Goal: Book appointment/travel/reservation

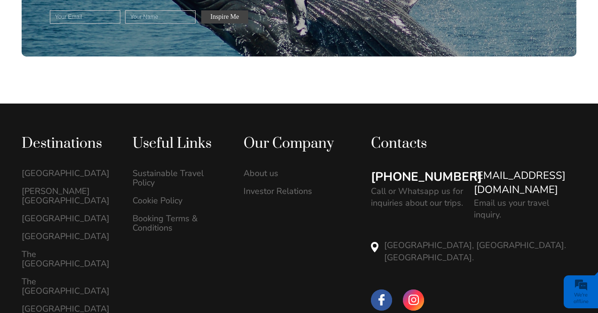
scroll to position [2614, 0]
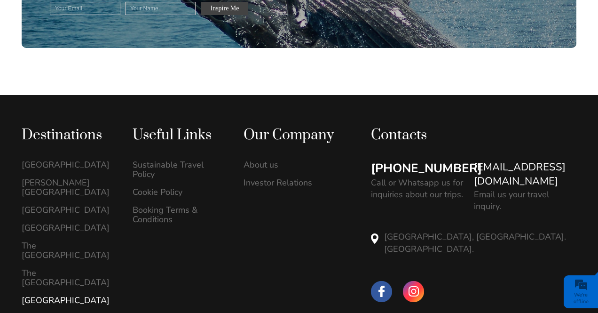
click at [35, 295] on link "[GEOGRAPHIC_DATA]" at bounding box center [67, 299] width 91 height 9
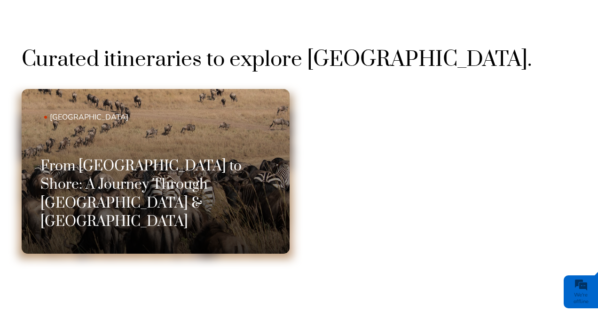
scroll to position [517, 0]
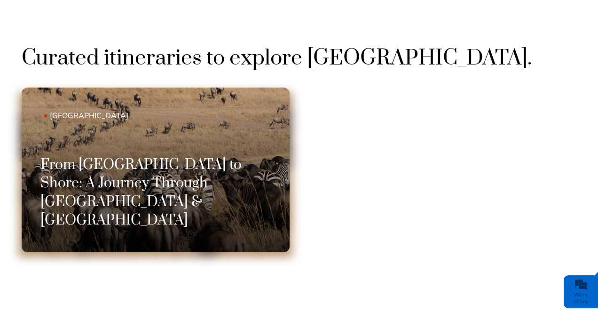
click at [184, 144] on link "[GEOGRAPHIC_DATA] From [GEOGRAPHIC_DATA] to Shore: A Journey Through [GEOGRAPHI…" at bounding box center [156, 169] width 268 height 165
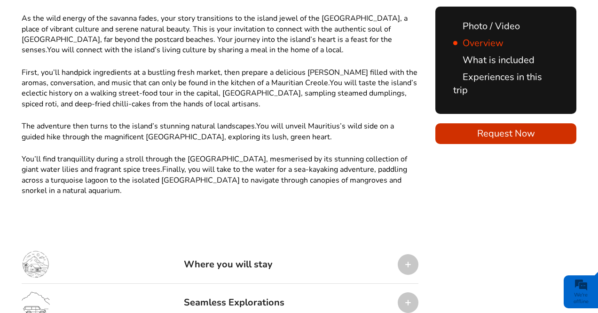
scroll to position [1081, 0]
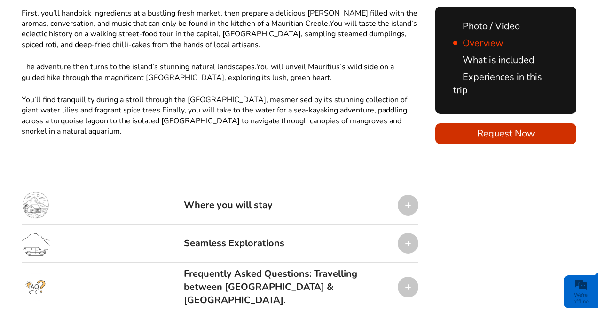
click at [414, 195] on div at bounding box center [408, 205] width 21 height 21
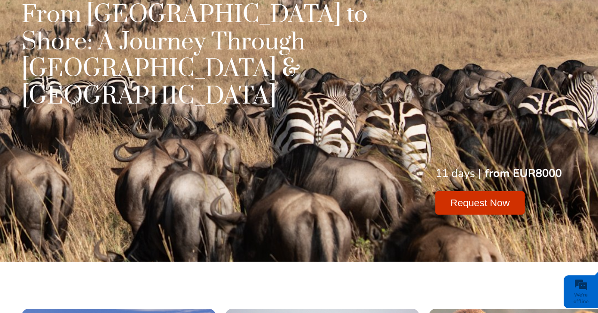
scroll to position [0, 0]
